Goal: Transaction & Acquisition: Purchase product/service

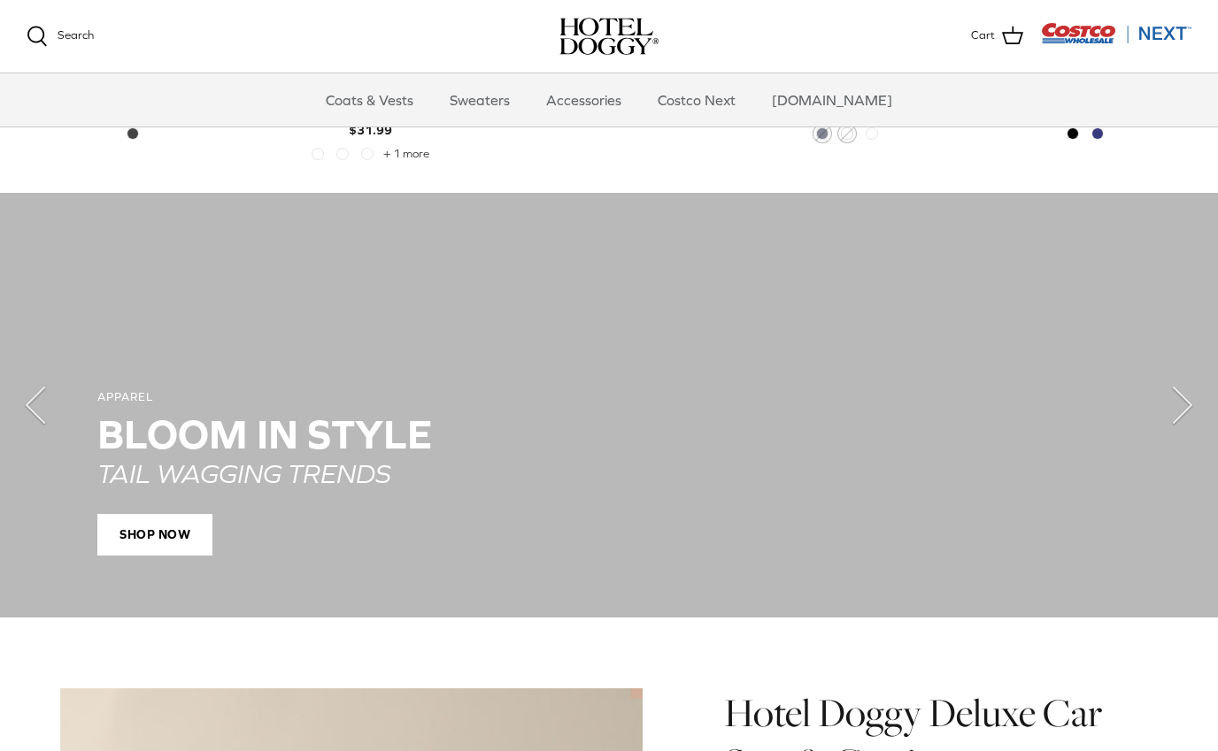
scroll to position [1130, 0]
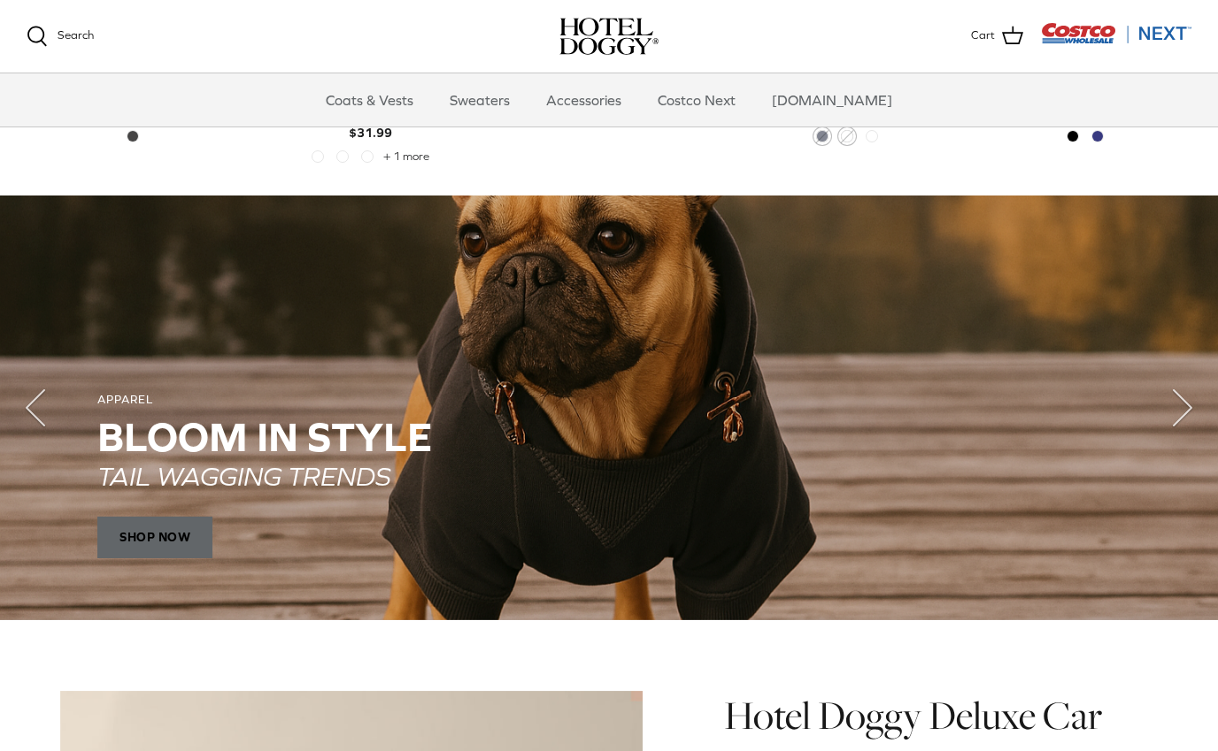
click at [176, 524] on span "SHOP NOW" at bounding box center [154, 537] width 115 height 42
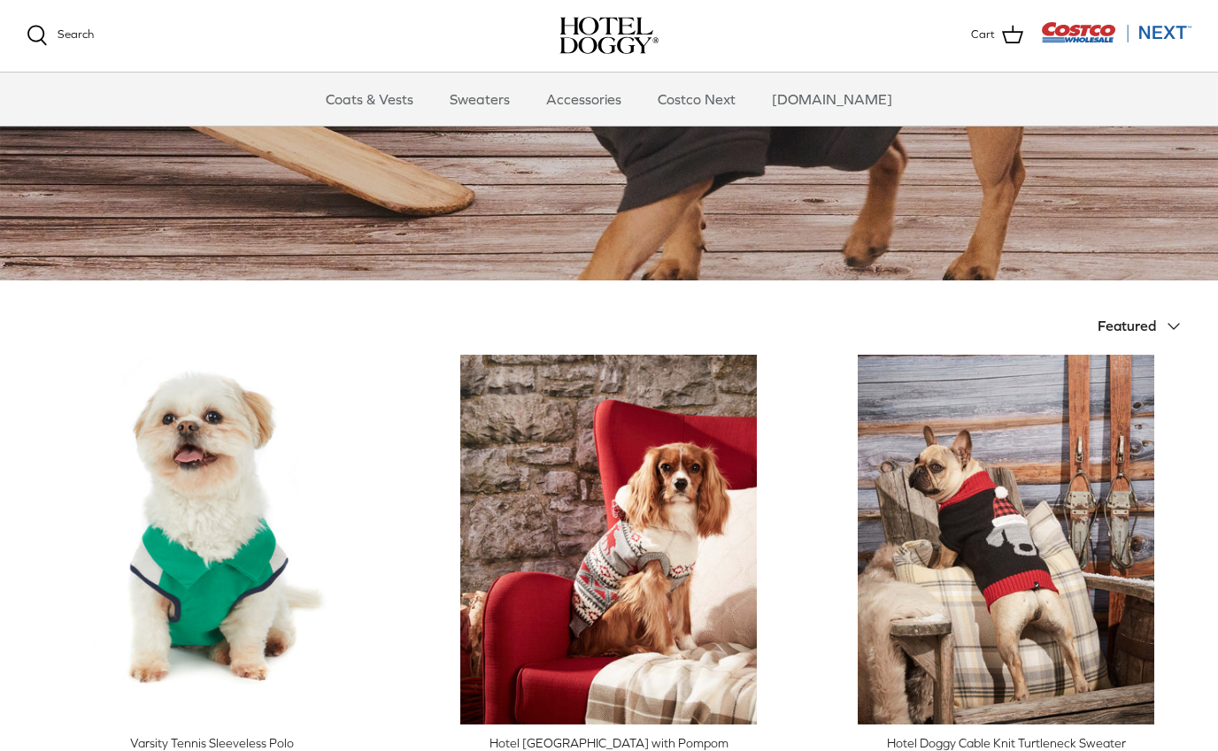
scroll to position [191, 0]
click at [374, 98] on link "Coats & Vests" at bounding box center [369, 99] width 119 height 53
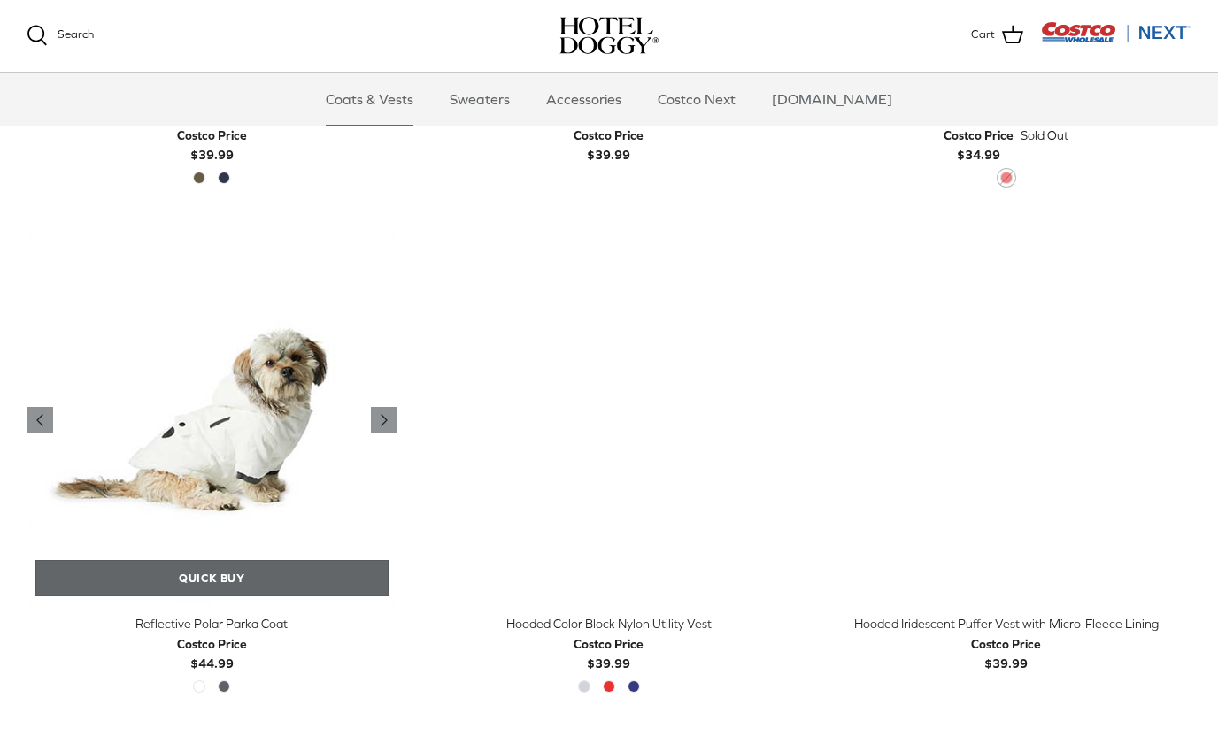
scroll to position [1329, 0]
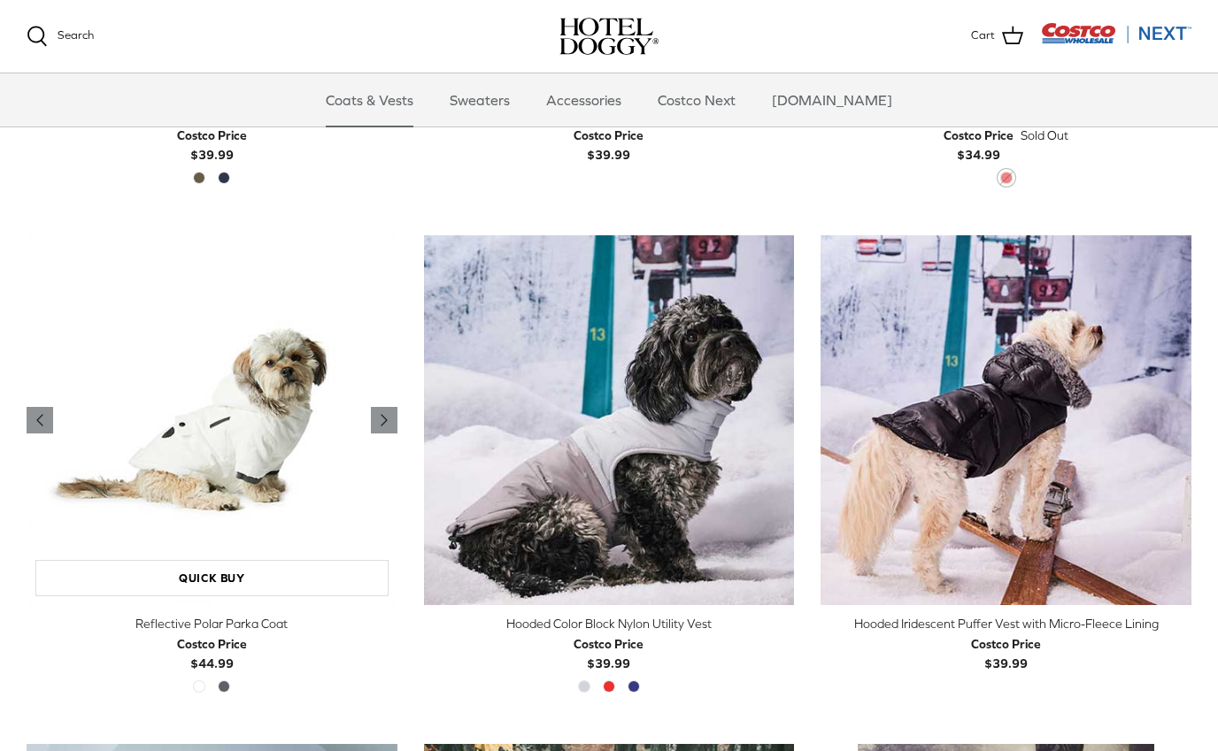
click at [196, 455] on img "Reflective Polar Parka Coat" at bounding box center [212, 420] width 371 height 371
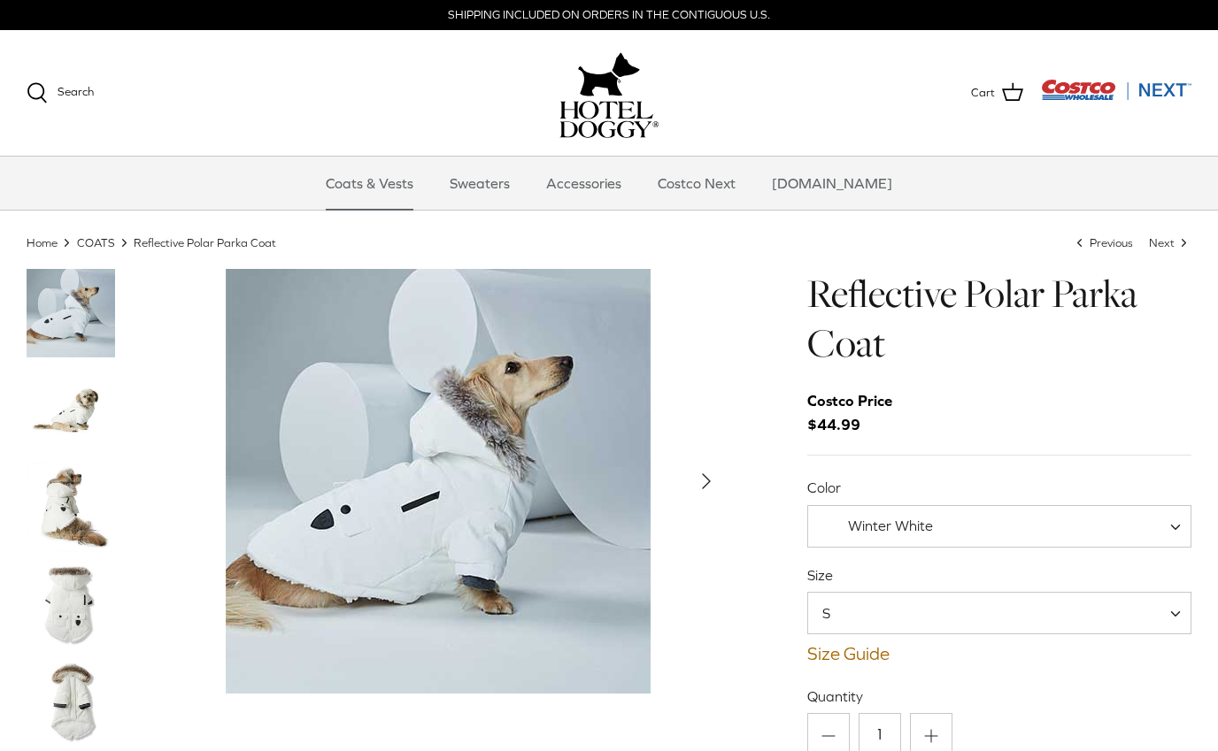
click at [75, 613] on img "Thumbnail Link" at bounding box center [71, 605] width 89 height 89
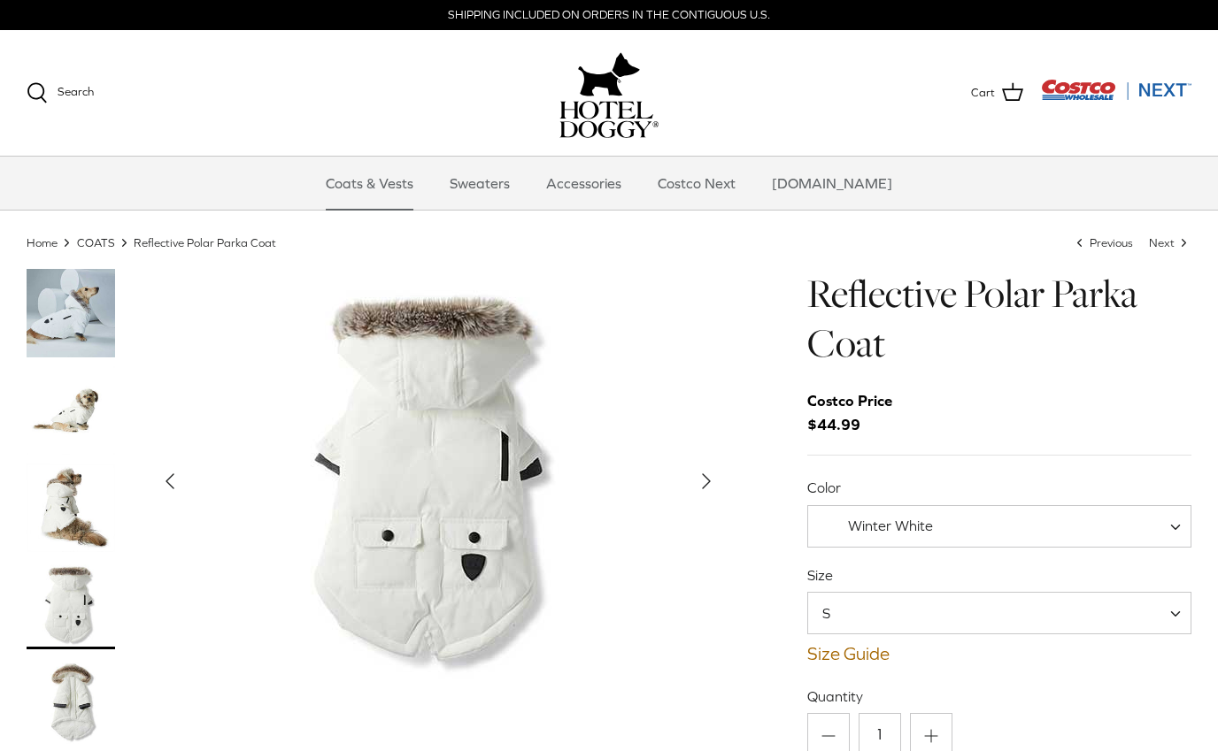
click at [1032, 517] on span "Winter White" at bounding box center [999, 526] width 384 height 42
select select "Polar Grey"
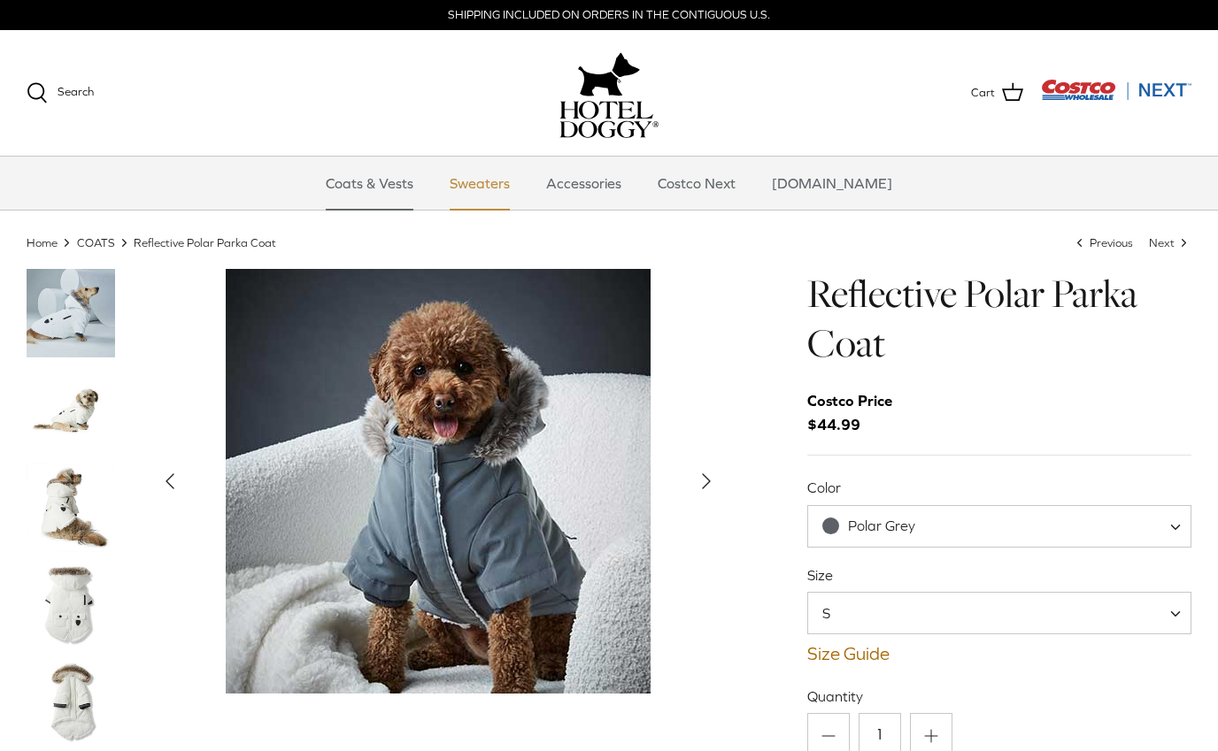
click at [510, 201] on link "Sweaters" at bounding box center [480, 183] width 92 height 53
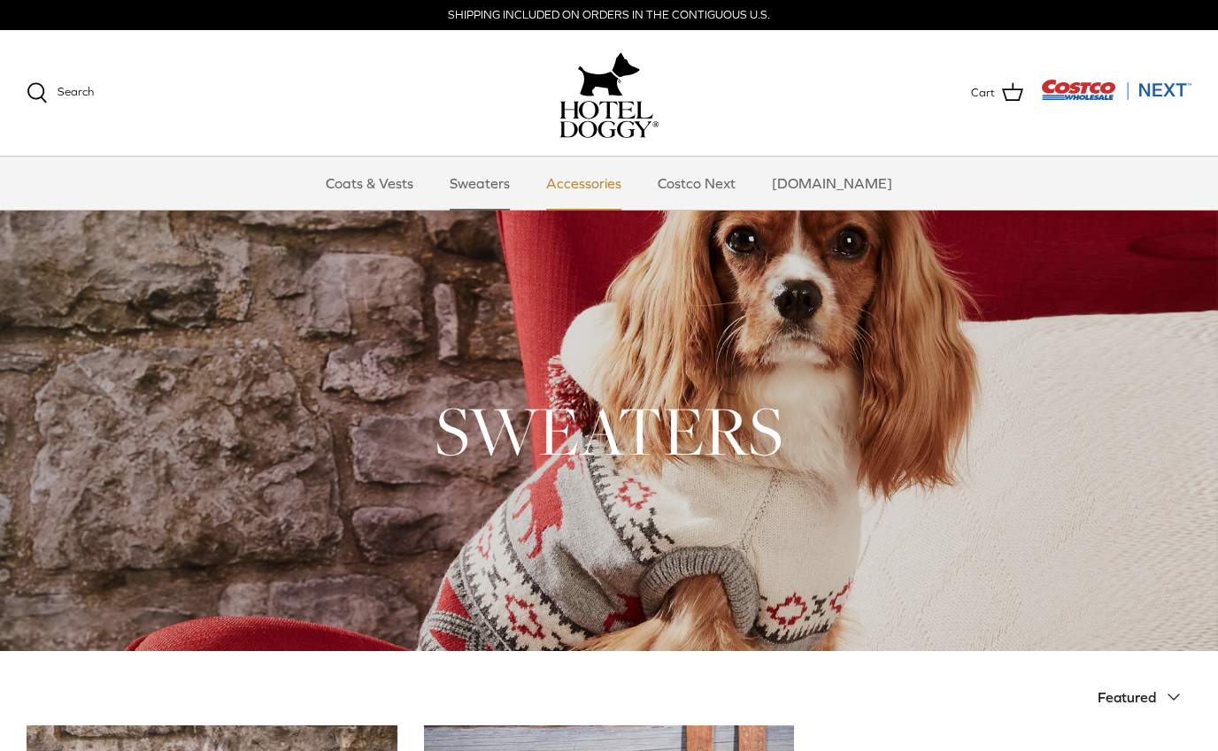
click at [619, 184] on link "Accessories" at bounding box center [583, 183] width 107 height 53
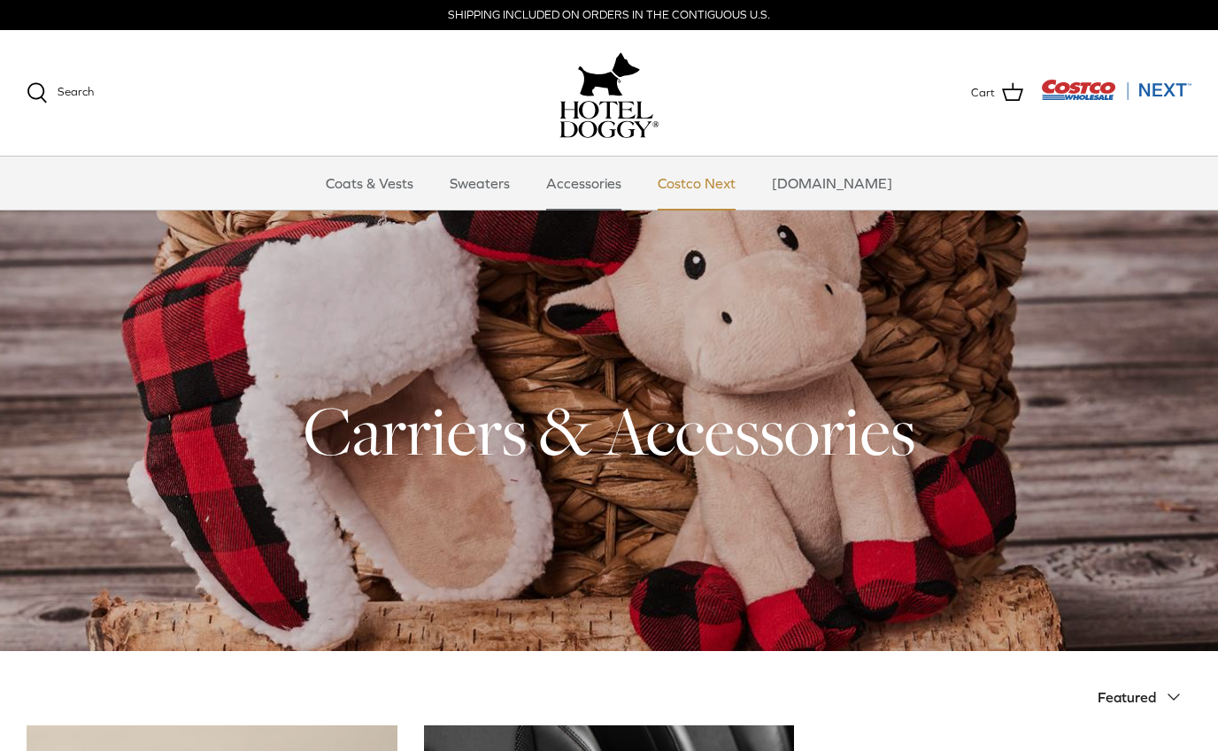
click at [721, 189] on link "Costco Next" at bounding box center [697, 183] width 110 height 53
